Goal: Find specific page/section: Find specific page/section

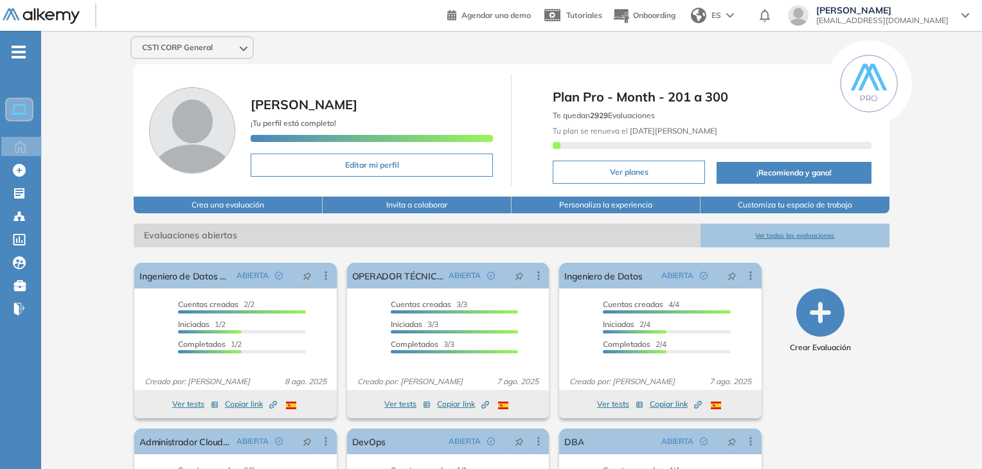
click at [762, 233] on button "Ver todas las evaluaciones" at bounding box center [795, 236] width 189 height 24
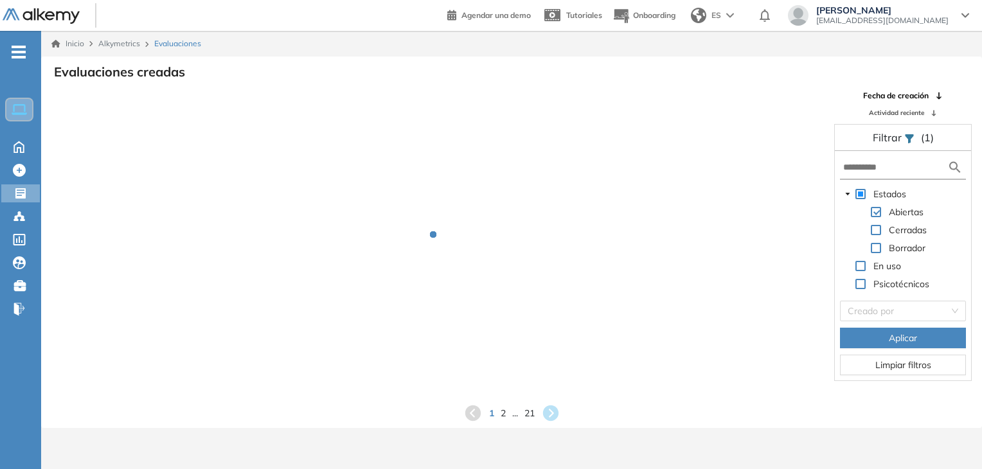
click at [871, 179] on form at bounding box center [903, 168] width 126 height 24
click at [864, 173] on input "text" at bounding box center [895, 167] width 104 height 13
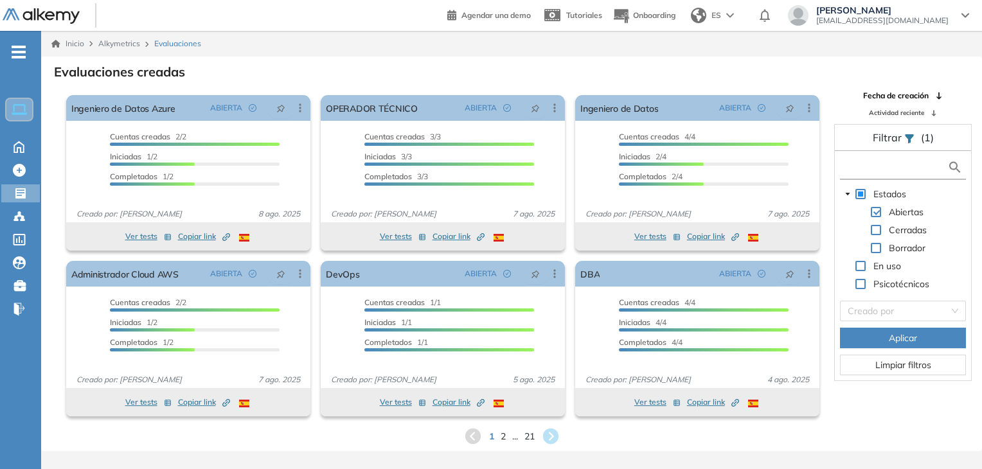
type input "*"
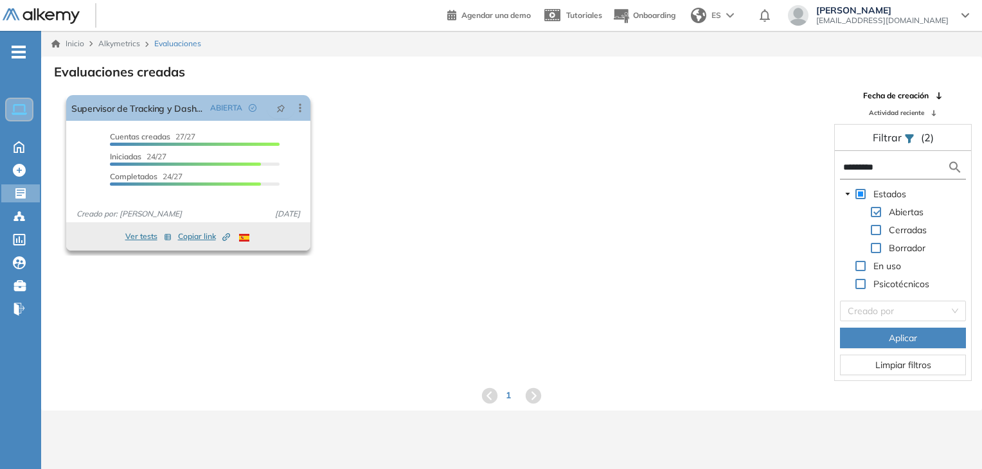
type input "*********"
click at [188, 238] on span "Copiar link Created by potrace 1.16, written by [PERSON_NAME] [DATE]-[DATE]" at bounding box center [204, 237] width 52 height 12
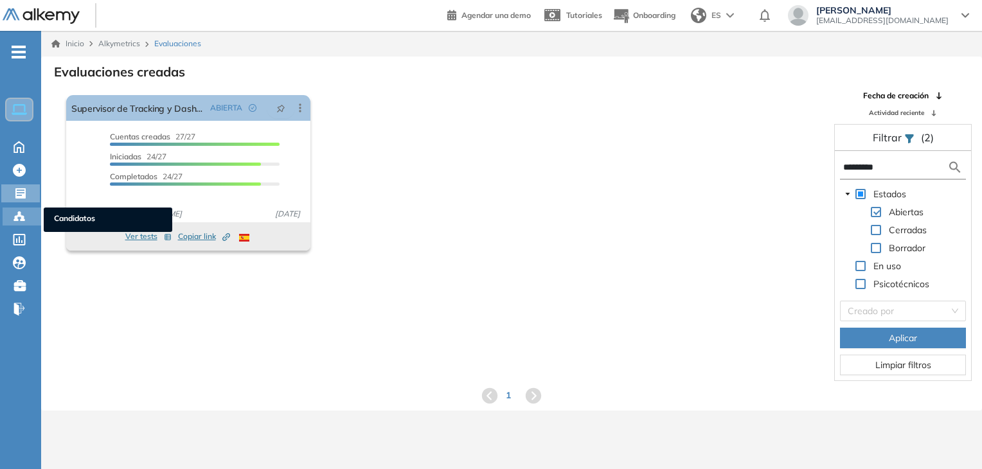
click at [28, 211] on div at bounding box center [20, 215] width 15 height 15
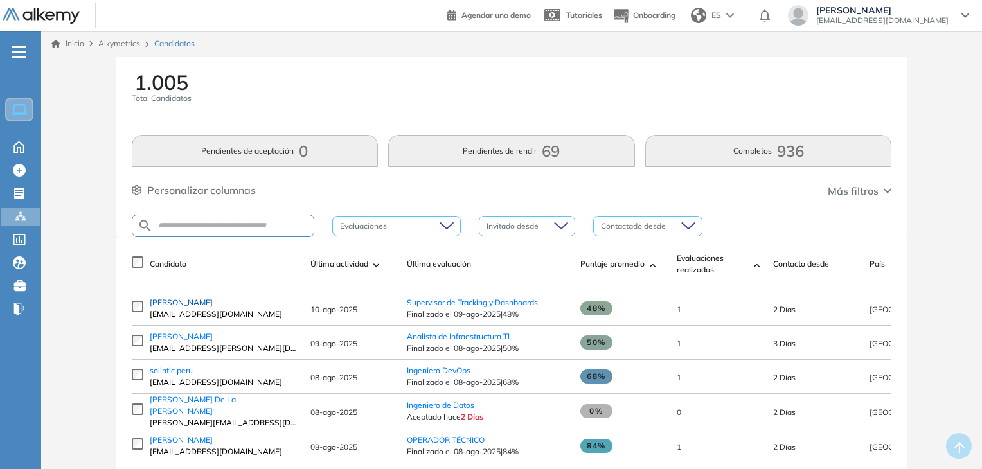
click at [184, 304] on span "[PERSON_NAME]" at bounding box center [181, 303] width 63 height 10
